Goal: Task Accomplishment & Management: Manage account settings

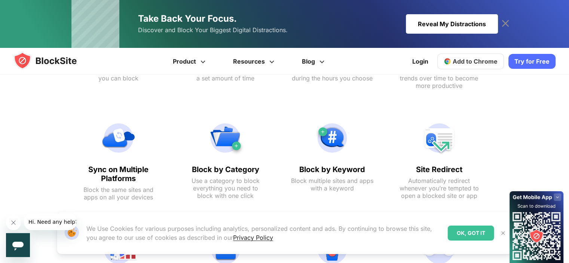
scroll to position [673, 0]
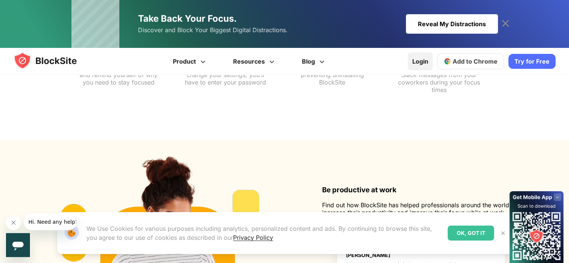
click at [419, 58] on link "Login" at bounding box center [419, 61] width 25 height 18
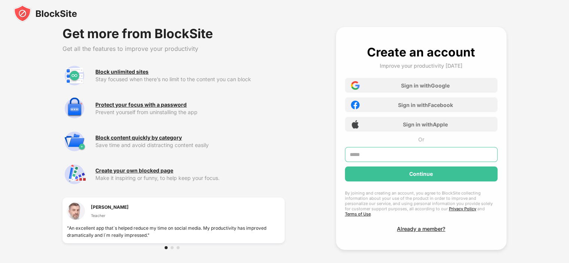
click at [399, 153] on input "text" at bounding box center [421, 154] width 153 height 15
type input "**********"
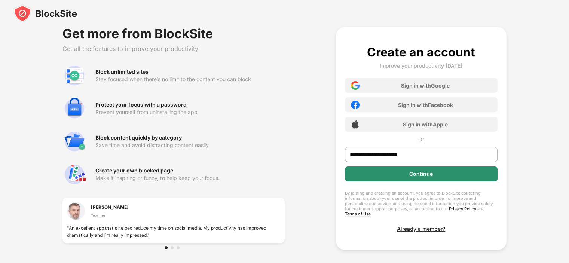
click at [408, 175] on div "Continue" at bounding box center [421, 173] width 153 height 15
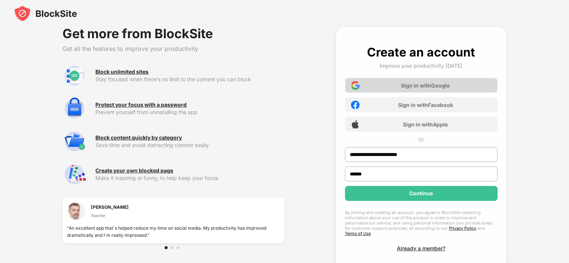
type input "******"
click at [426, 87] on div "Sign in with Google" at bounding box center [425, 85] width 49 height 6
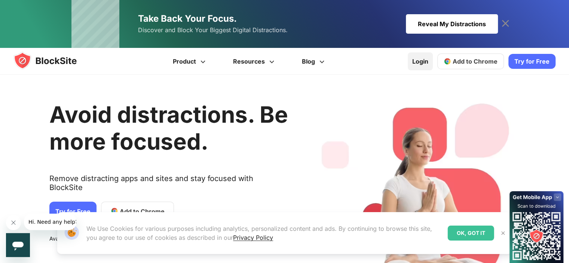
click at [421, 59] on link "Login" at bounding box center [419, 61] width 25 height 18
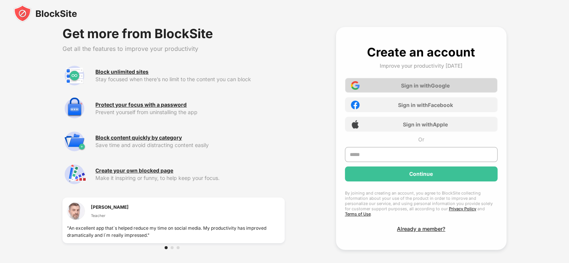
click at [389, 88] on div "Sign in with Google" at bounding box center [421, 85] width 153 height 15
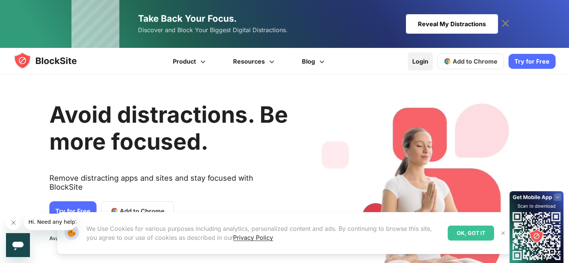
click at [420, 65] on link "Login" at bounding box center [419, 61] width 25 height 18
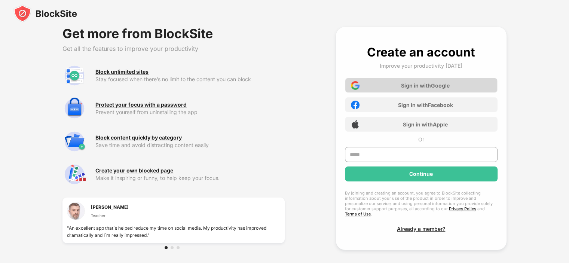
click at [413, 83] on div "Sign in with Google" at bounding box center [425, 85] width 49 height 6
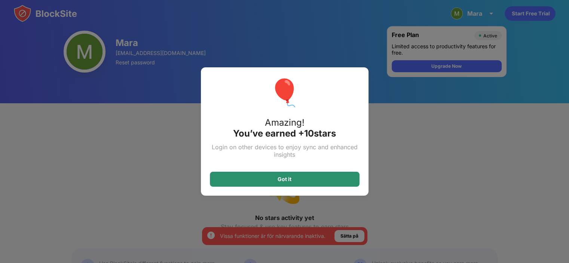
click at [335, 176] on div "Got it" at bounding box center [285, 179] width 150 height 15
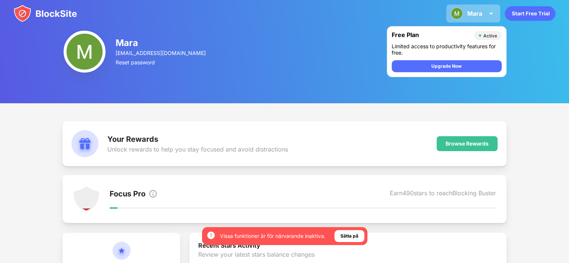
click at [475, 13] on div "Mara" at bounding box center [474, 13] width 15 height 7
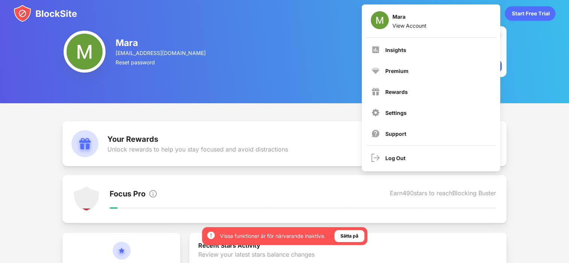
click at [203, 80] on div "[PERSON_NAME] [PERSON_NAME][EMAIL_ADDRESS][DOMAIN_NAME] Reset password Free Pla…" at bounding box center [284, 51] width 569 height 103
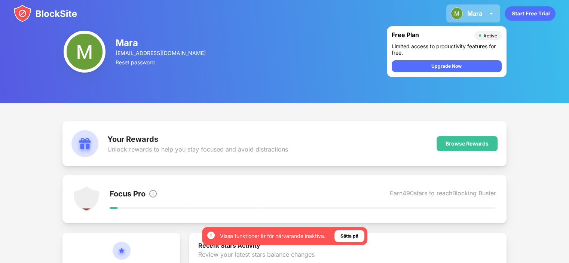
click at [487, 18] on img at bounding box center [490, 13] width 9 height 9
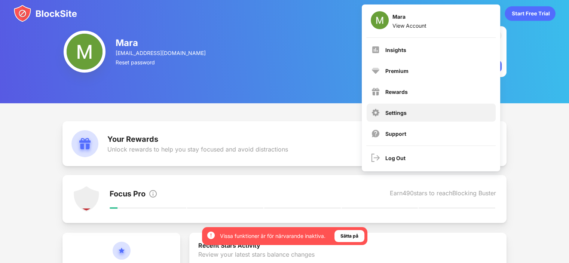
click at [389, 112] on div "Settings" at bounding box center [395, 113] width 21 height 6
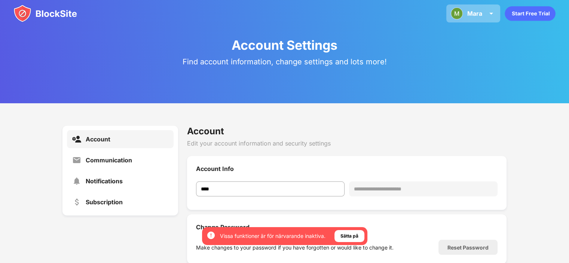
click at [465, 14] on div "[PERSON_NAME] View Account Insights Premium Rewards Settings Support Log Out" at bounding box center [473, 13] width 54 height 18
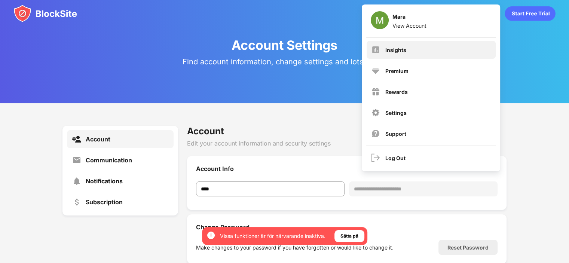
click at [417, 50] on div "Insights" at bounding box center [430, 50] width 129 height 18
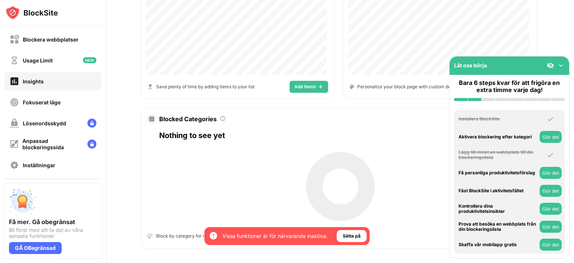
scroll to position [372, 0]
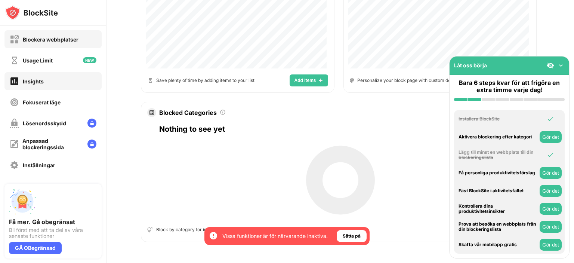
click at [39, 40] on div "Blockera webbplatser" at bounding box center [51, 39] width 56 height 6
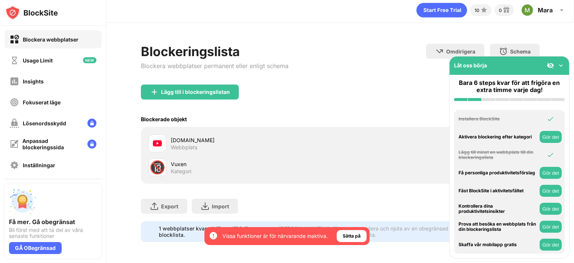
scroll to position [8, 0]
click at [562, 62] on img at bounding box center [560, 65] width 7 height 7
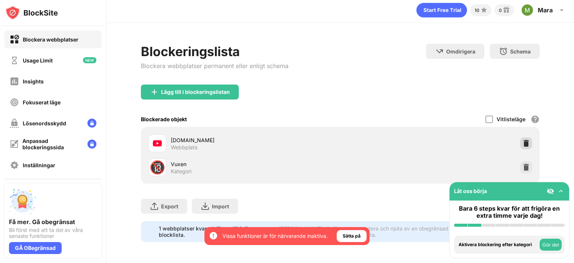
click at [523, 139] on img at bounding box center [526, 142] width 7 height 7
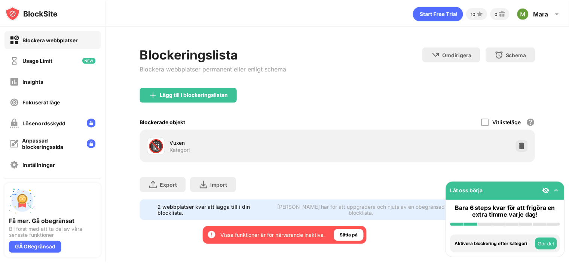
scroll to position [0, 0]
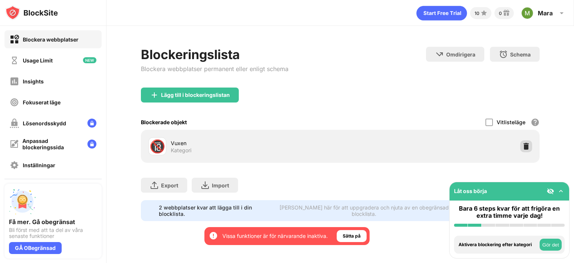
click at [523, 146] on img at bounding box center [526, 145] width 7 height 7
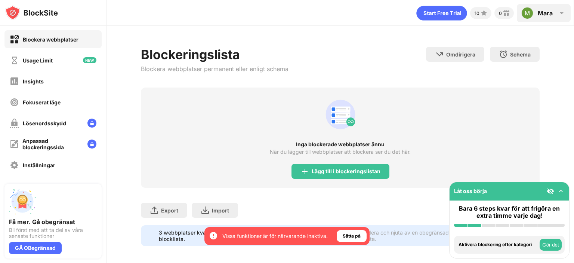
click at [547, 11] on div "Mara" at bounding box center [545, 12] width 15 height 7
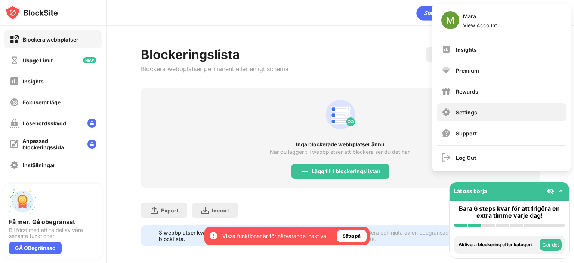
click at [478, 118] on div "Settings" at bounding box center [501, 112] width 129 height 18
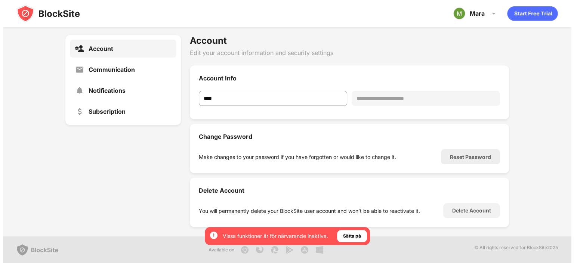
scroll to position [76, 0]
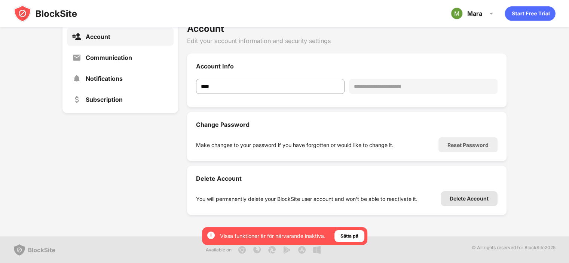
click at [465, 196] on div "Delete Account" at bounding box center [468, 199] width 39 height 6
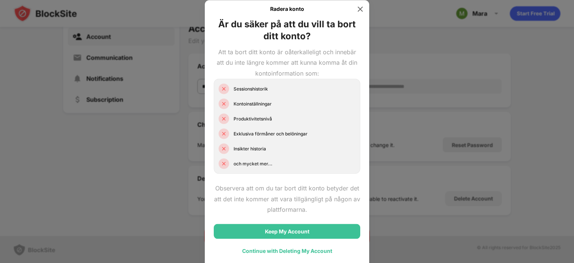
click at [305, 252] on div "Continue with Deleting My Account" at bounding box center [287, 251] width 90 height 6
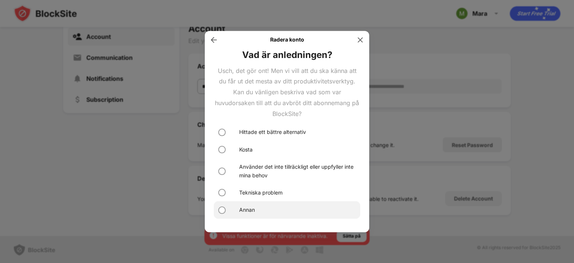
click at [274, 209] on div "Annan" at bounding box center [287, 209] width 147 height 17
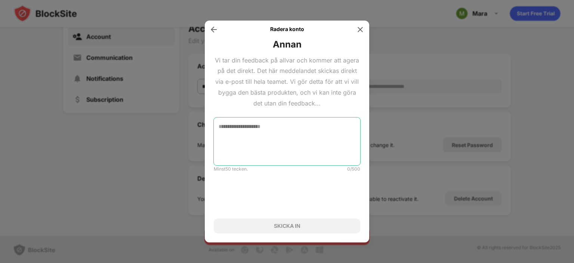
click at [266, 143] on textarea at bounding box center [287, 141] width 147 height 48
type textarea "*"
type textarea "**********"
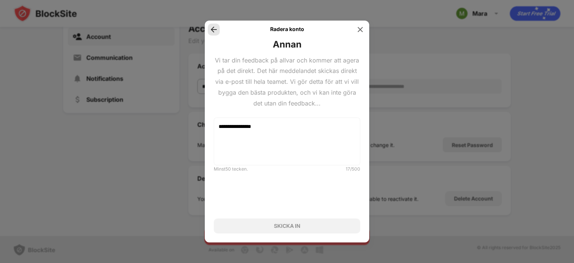
click at [214, 31] on img at bounding box center [213, 29] width 7 height 7
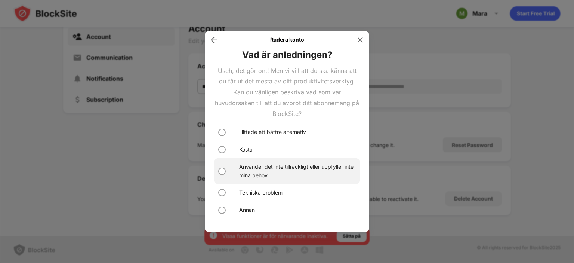
click at [281, 172] on div "Använder det inte tillräckligt eller uppfyller inte mina behov" at bounding box center [297, 171] width 117 height 17
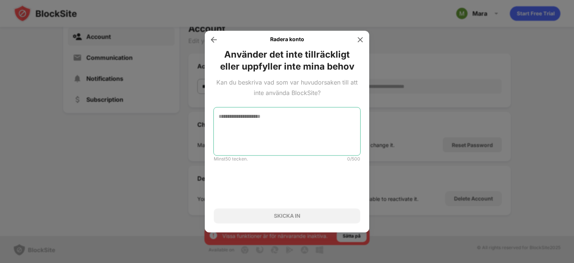
click at [266, 126] on textarea at bounding box center [287, 131] width 147 height 48
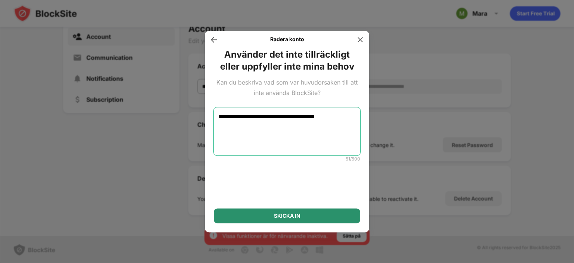
type textarea "**********"
click at [301, 222] on div "SKICKA IN" at bounding box center [287, 215] width 147 height 15
